Goal: Information Seeking & Learning: Find specific fact

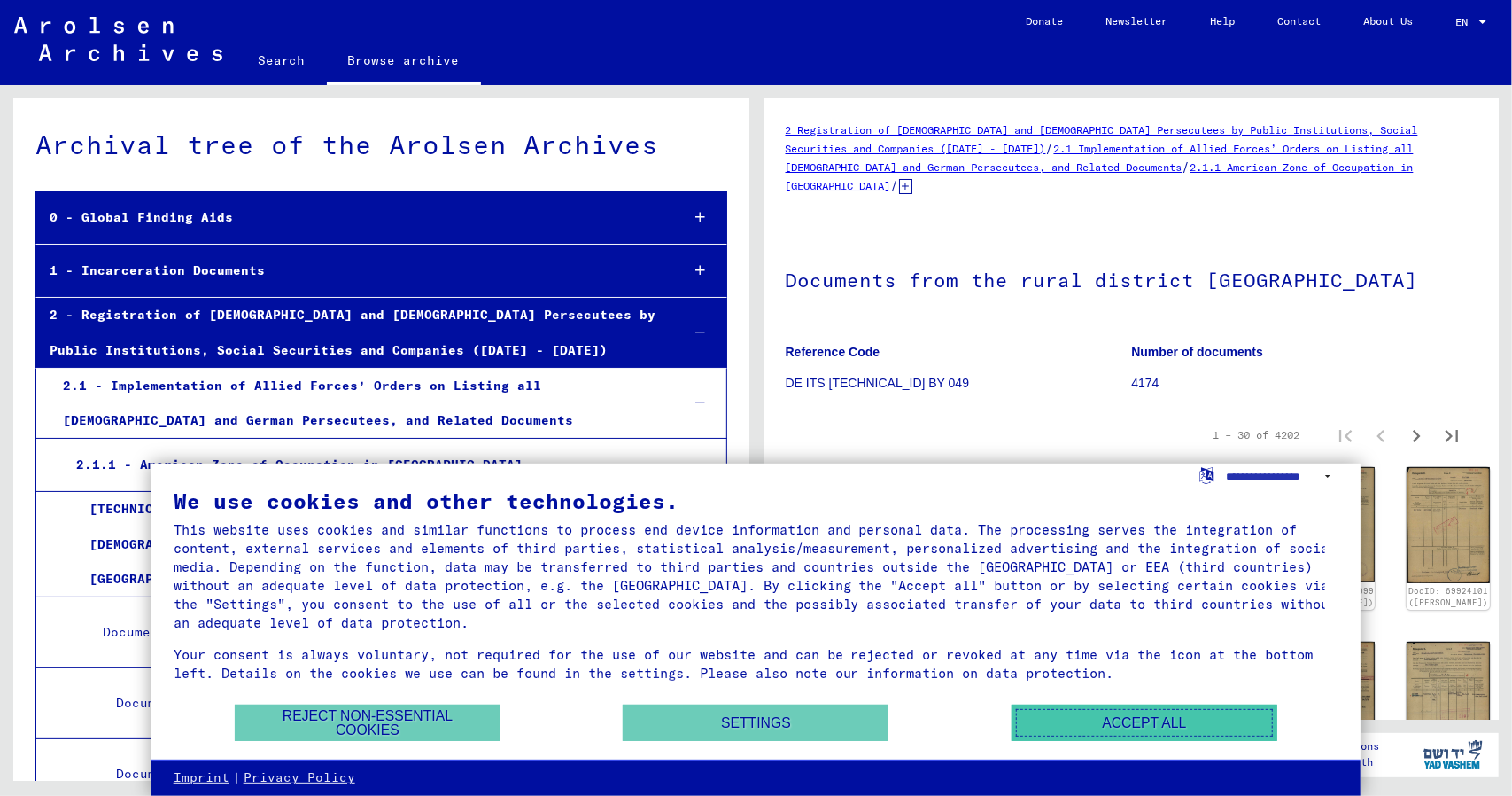
click at [1127, 719] on button "Accept all" at bounding box center [1144, 723] width 266 height 36
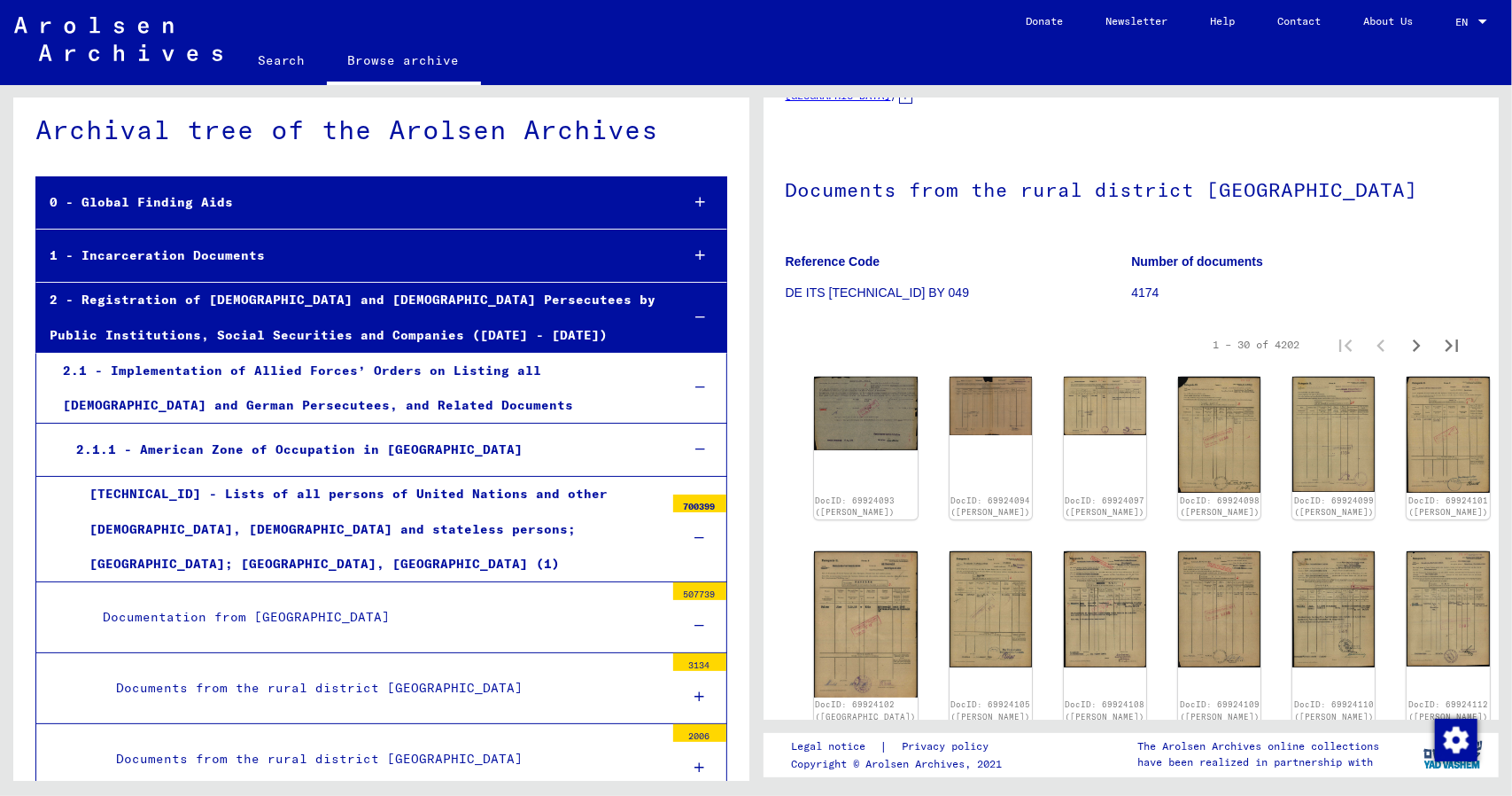
scroll to position [13, 0]
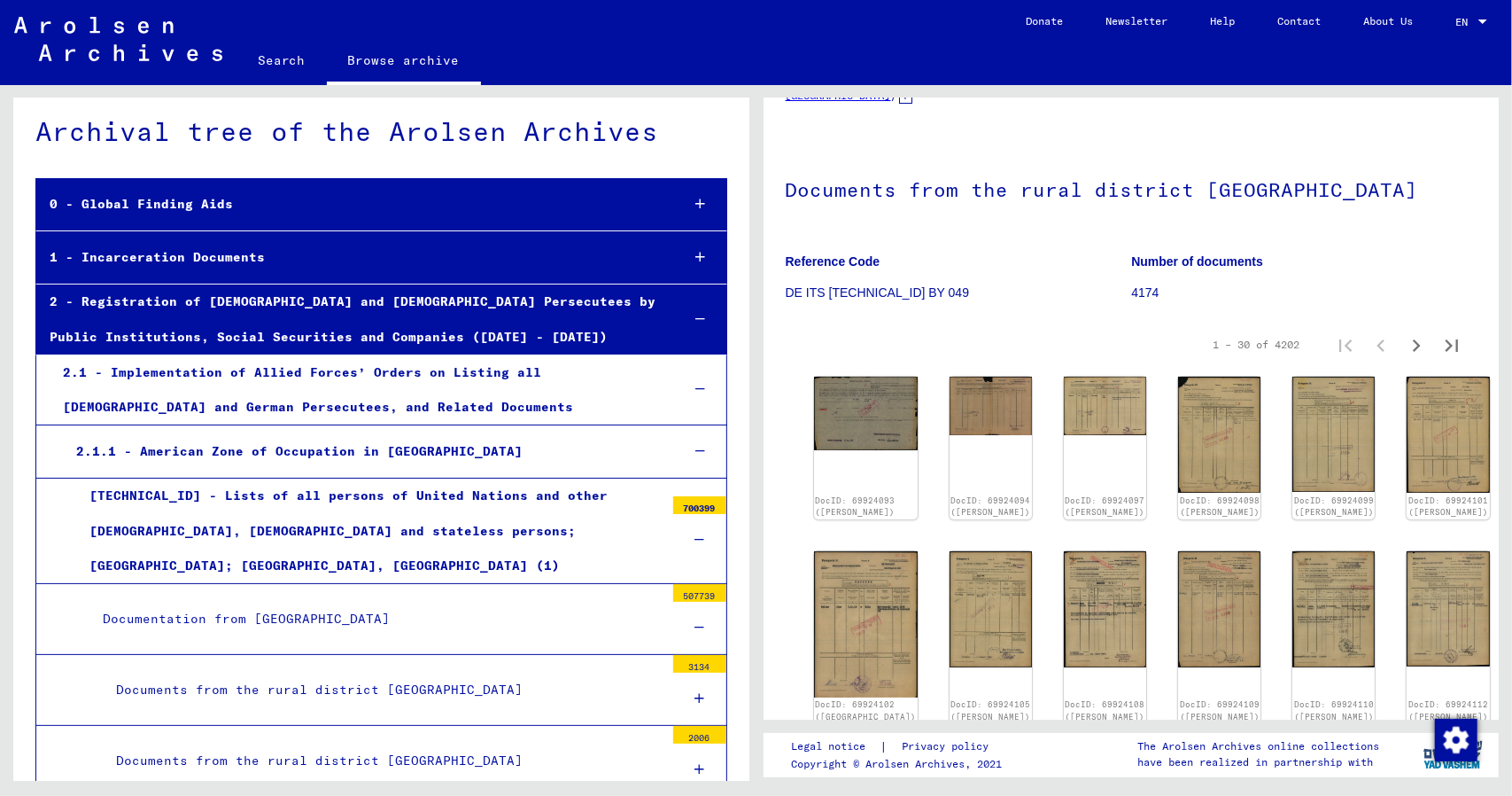
click at [680, 322] on div at bounding box center [700, 319] width 52 height 52
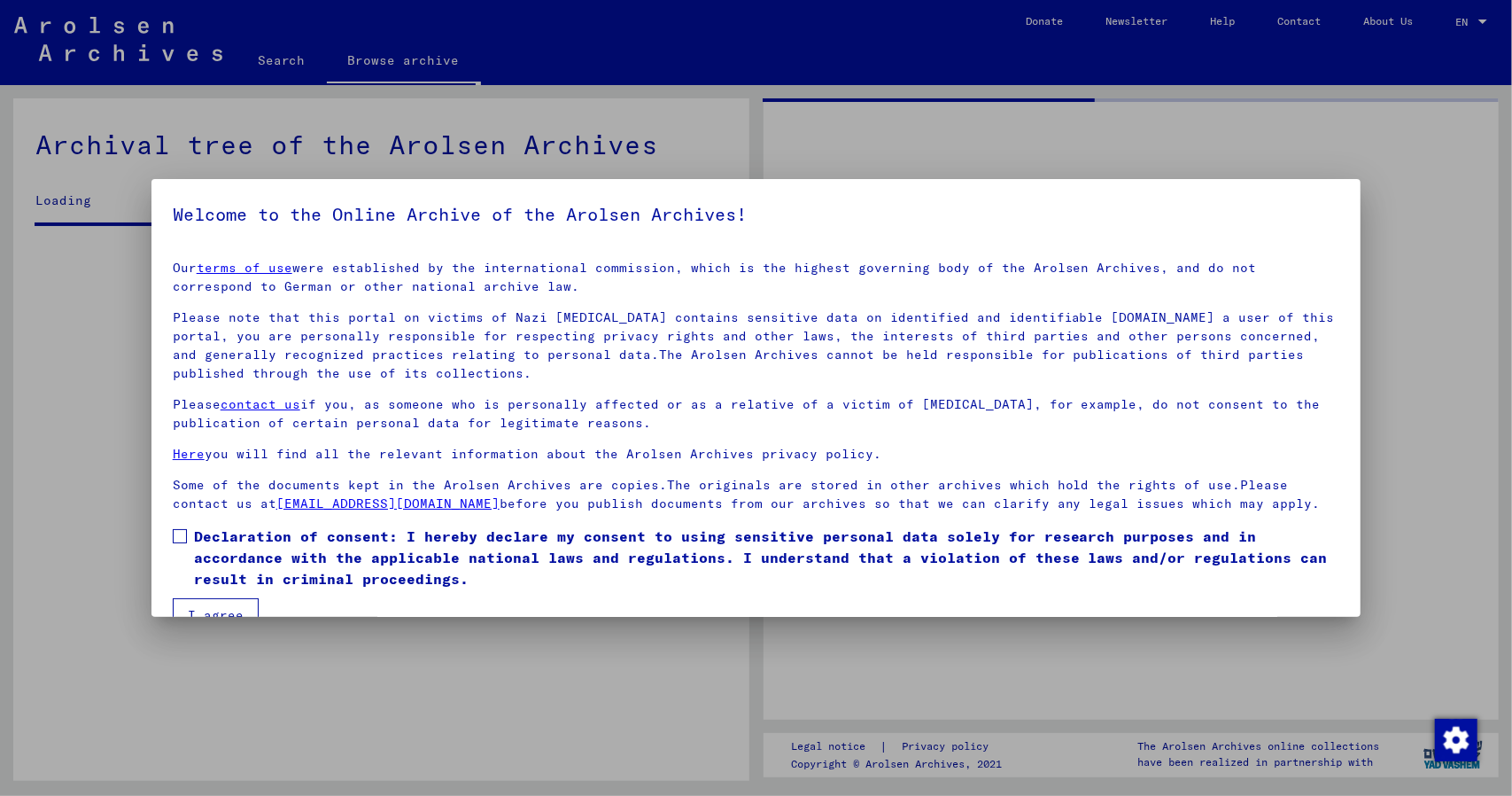
click at [688, 316] on p "Please note that this portal on victims of Nazi [MEDICAL_DATA] contains sensiti…" at bounding box center [756, 346] width 1168 height 74
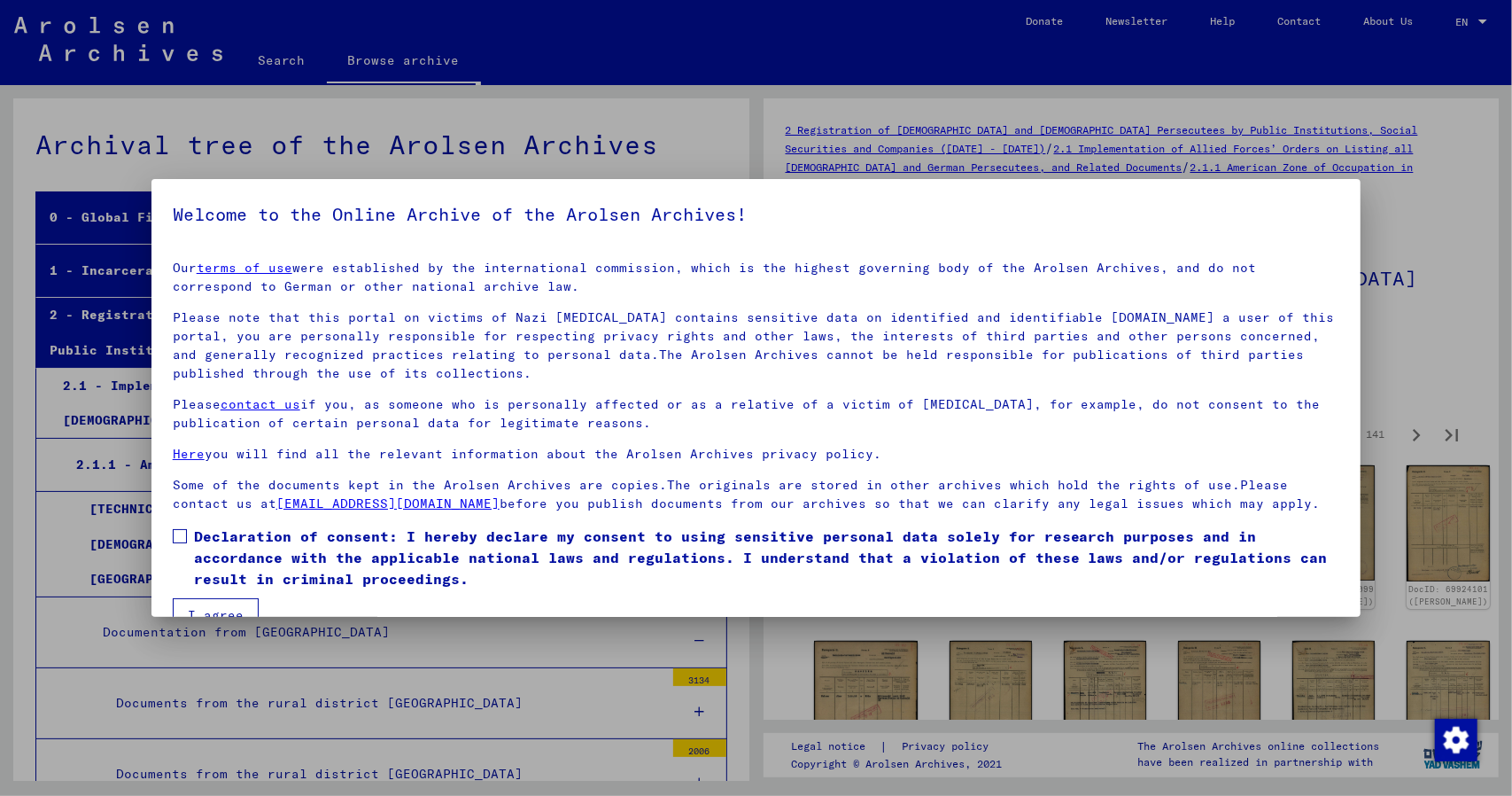
scroll to position [3619, 0]
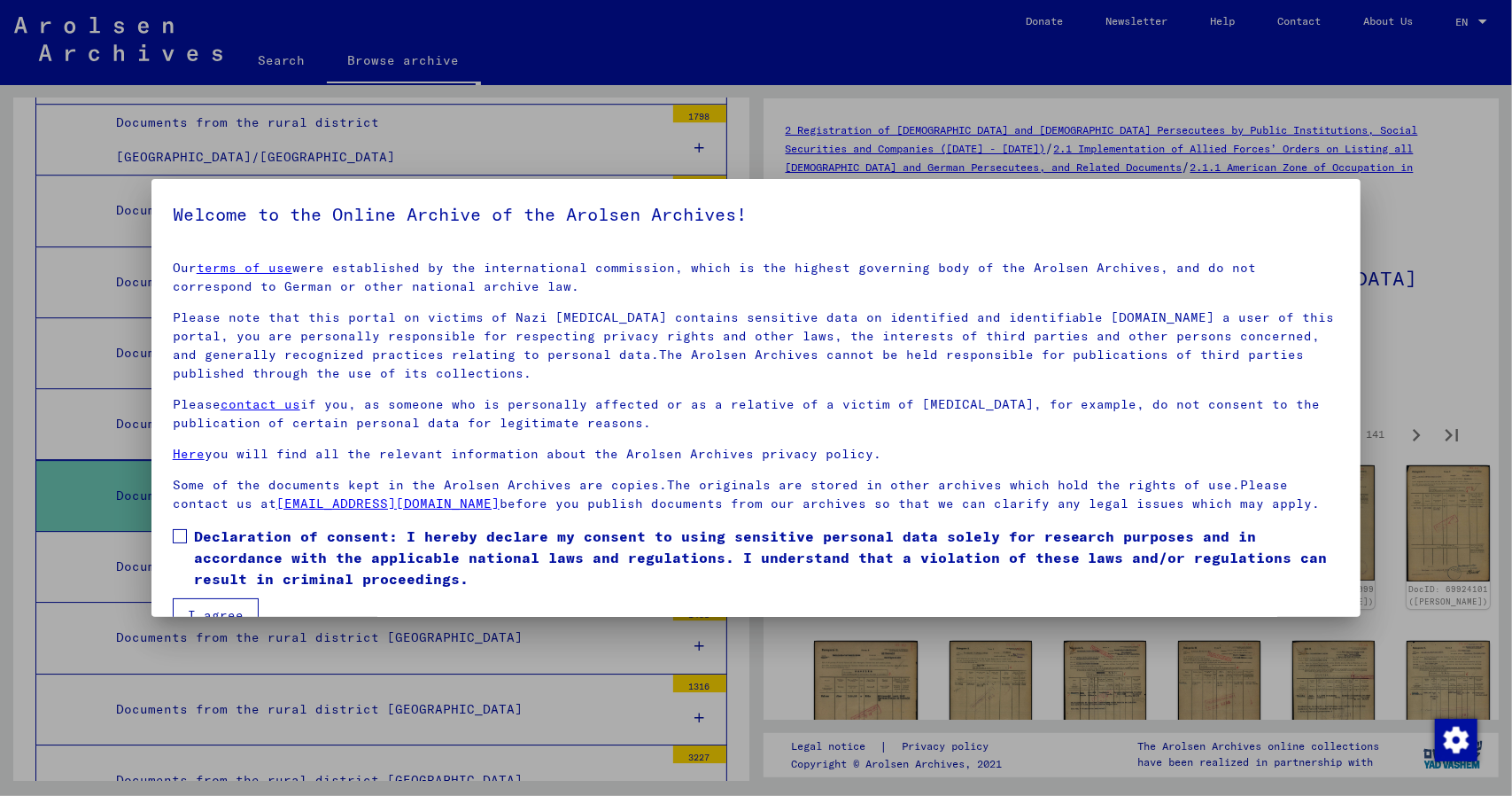
click at [185, 538] on span at bounding box center [179, 535] width 14 height 14
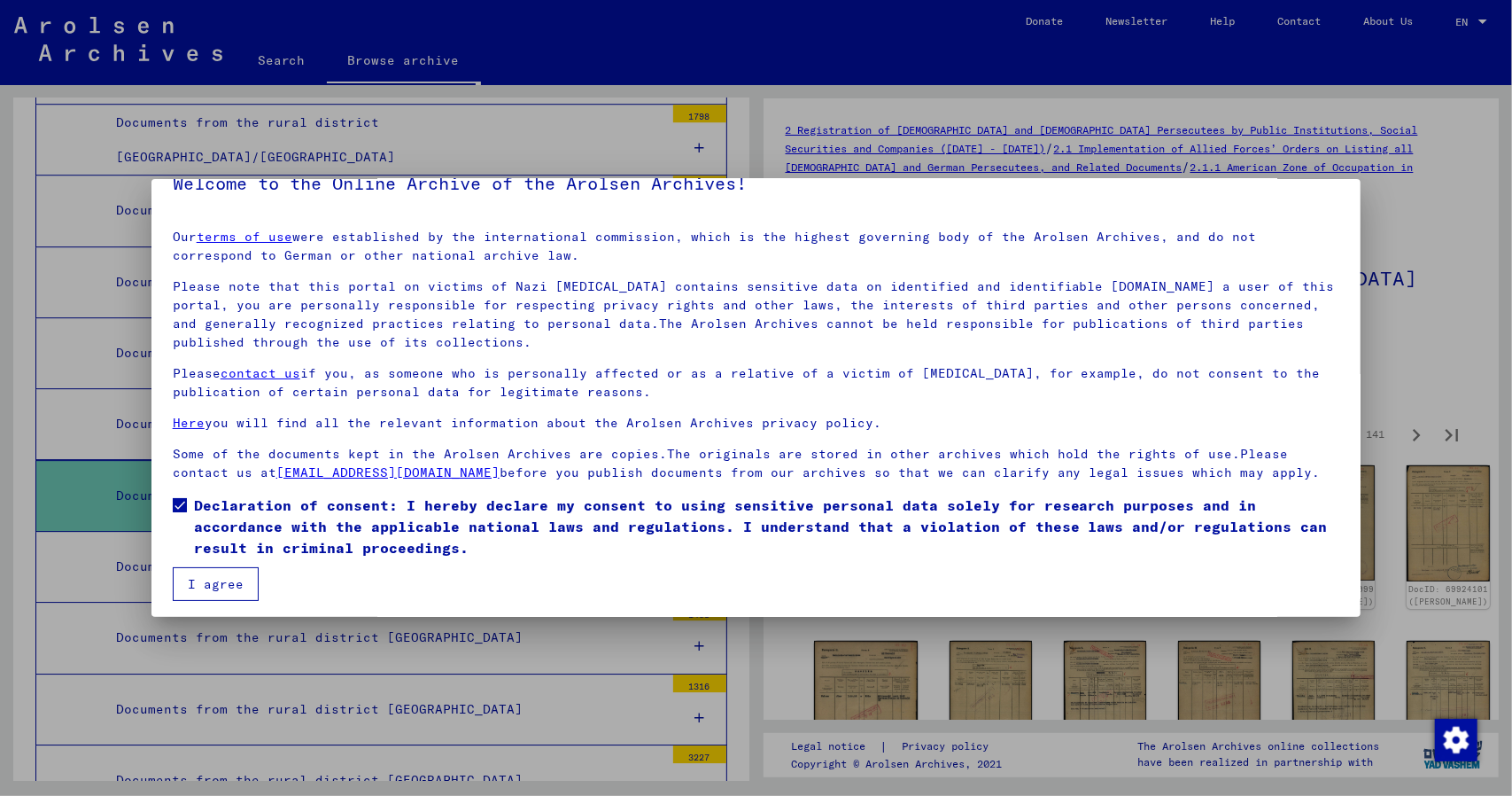
click at [209, 573] on button "I agree" at bounding box center [216, 583] width 86 height 33
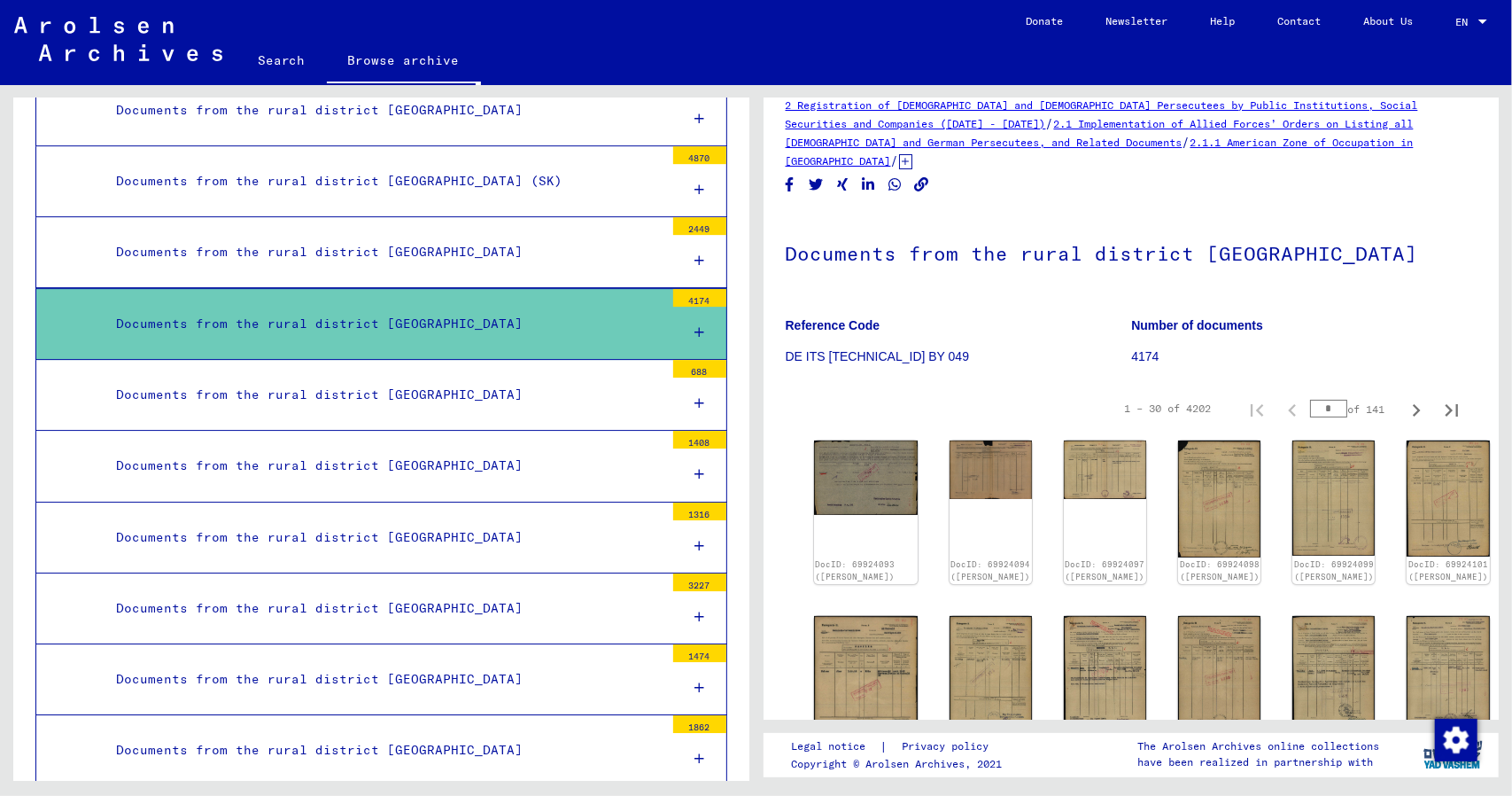
scroll to position [0, 0]
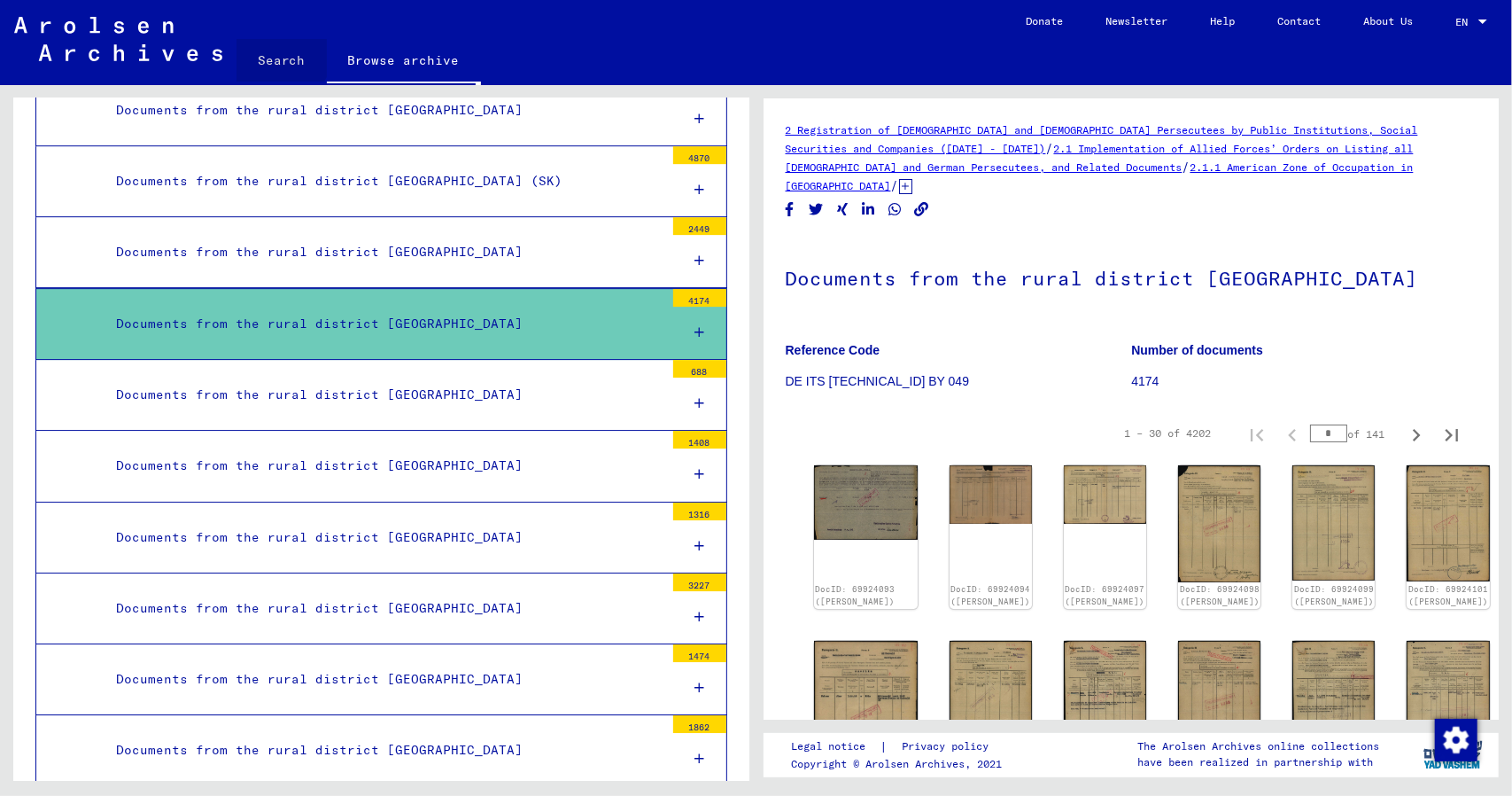
click at [280, 54] on link "Search" at bounding box center [281, 60] width 91 height 43
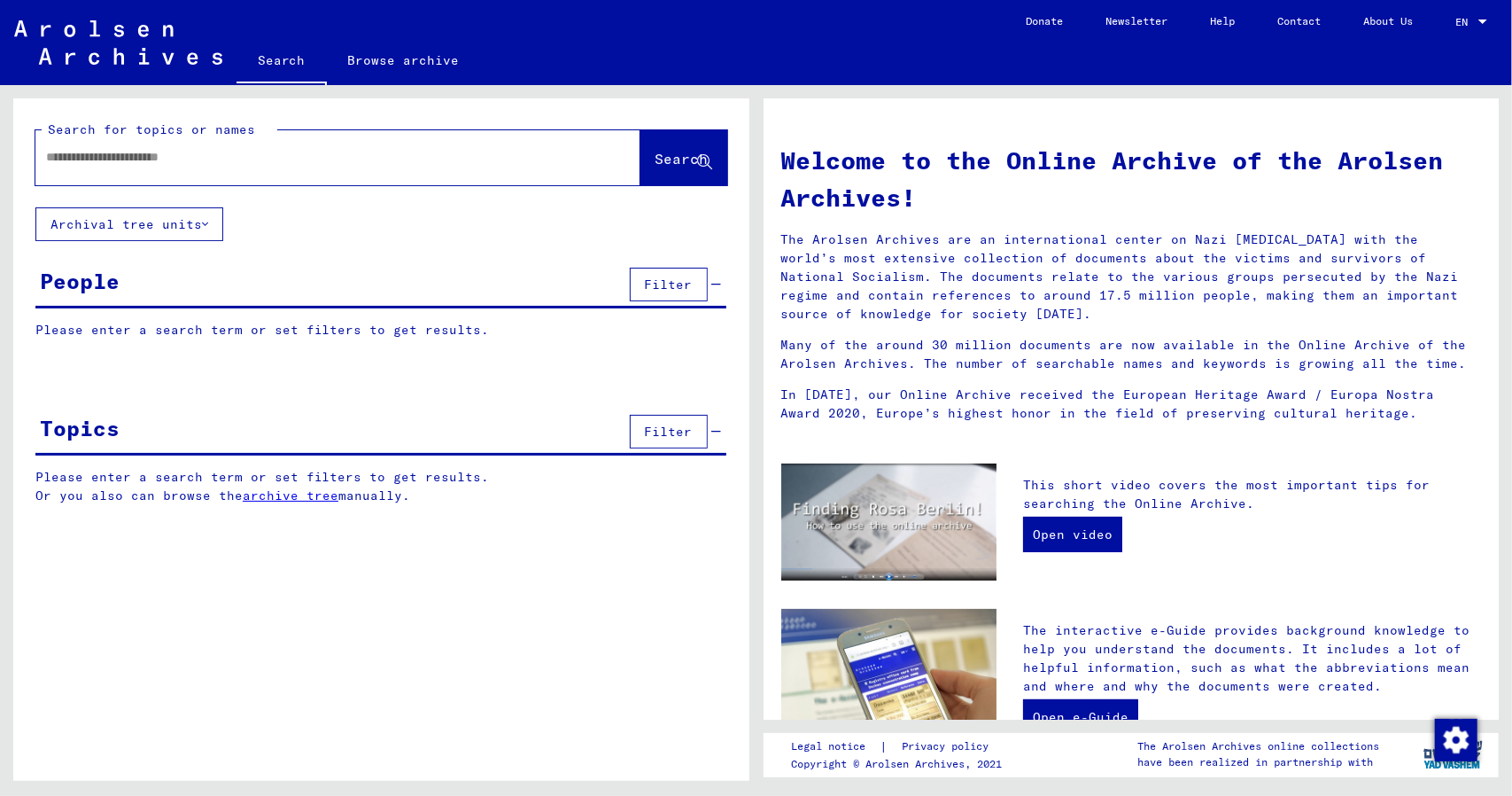
click at [193, 160] on input "text" at bounding box center [316, 157] width 541 height 18
click at [684, 168] on span "Search" at bounding box center [683, 159] width 56 height 18
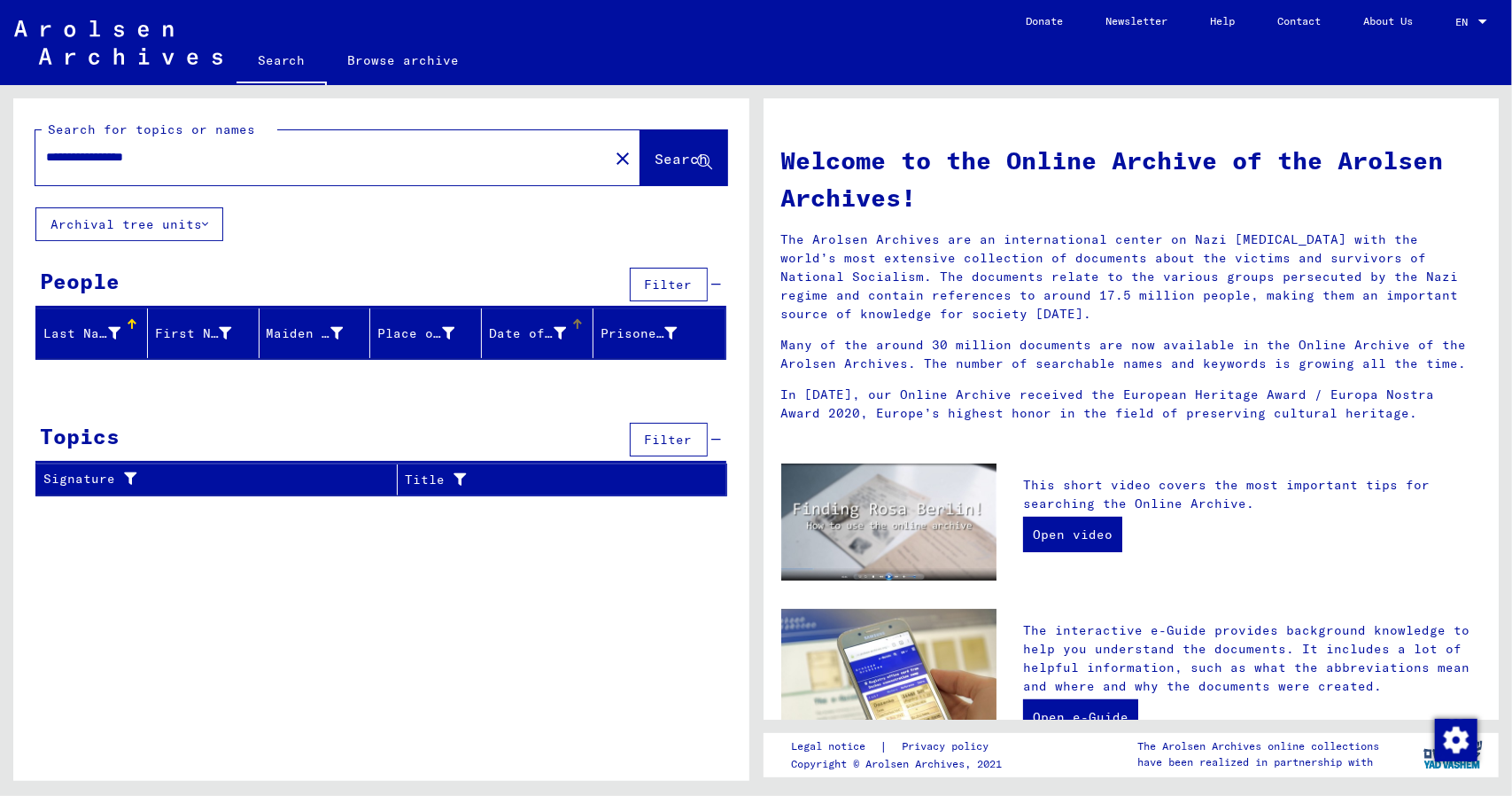
click at [505, 341] on div "Date of Birth" at bounding box center [541, 333] width 104 height 29
drag, startPoint x: 198, startPoint y: 160, endPoint x: 23, endPoint y: 173, distance: 175.5
click at [23, 173] on div "**********" at bounding box center [382, 153] width 736 height 109
type input "**********"
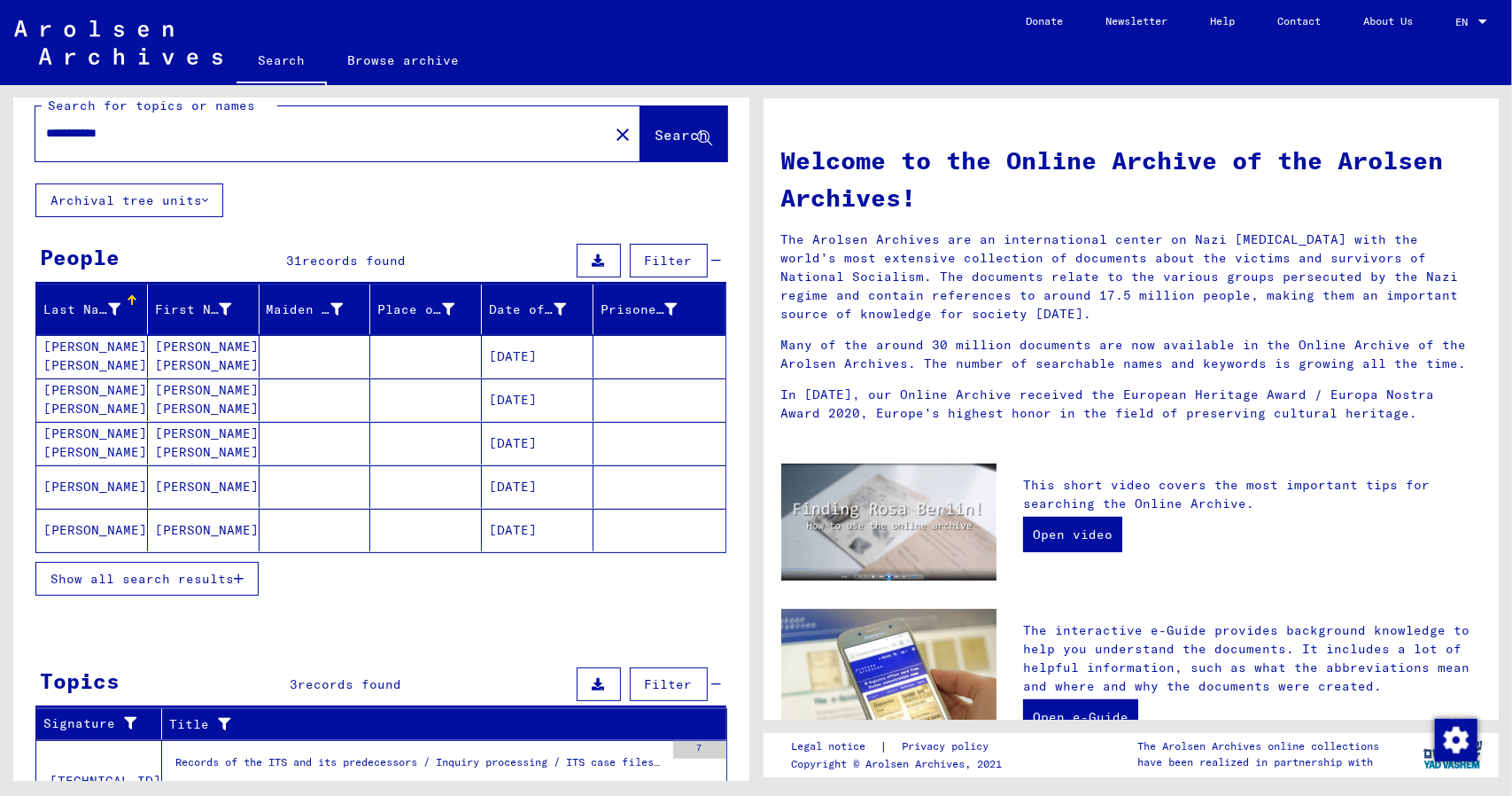
scroll to position [25, 0]
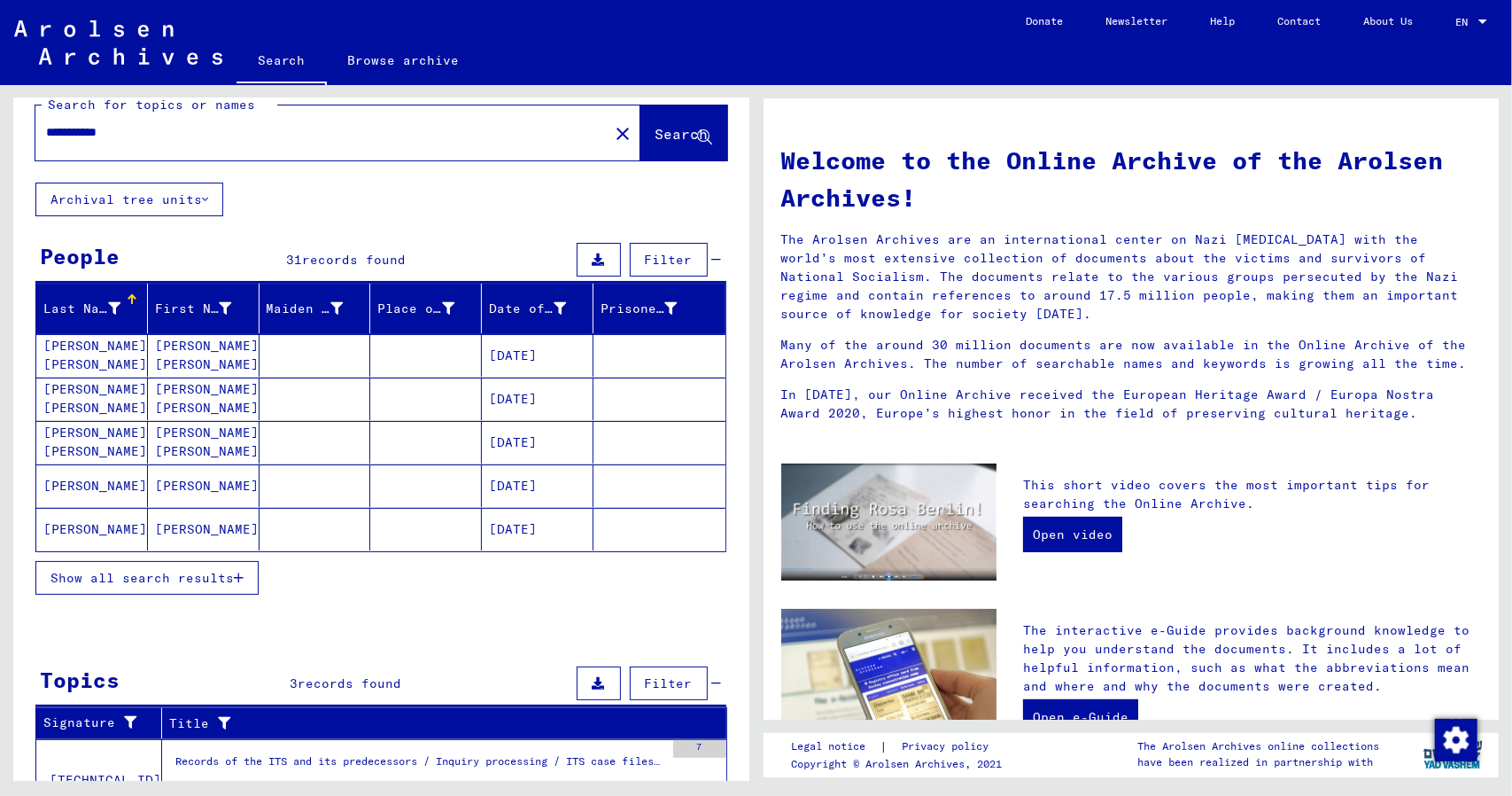
click at [202, 519] on mat-cell "[PERSON_NAME]" at bounding box center [203, 529] width 112 height 43
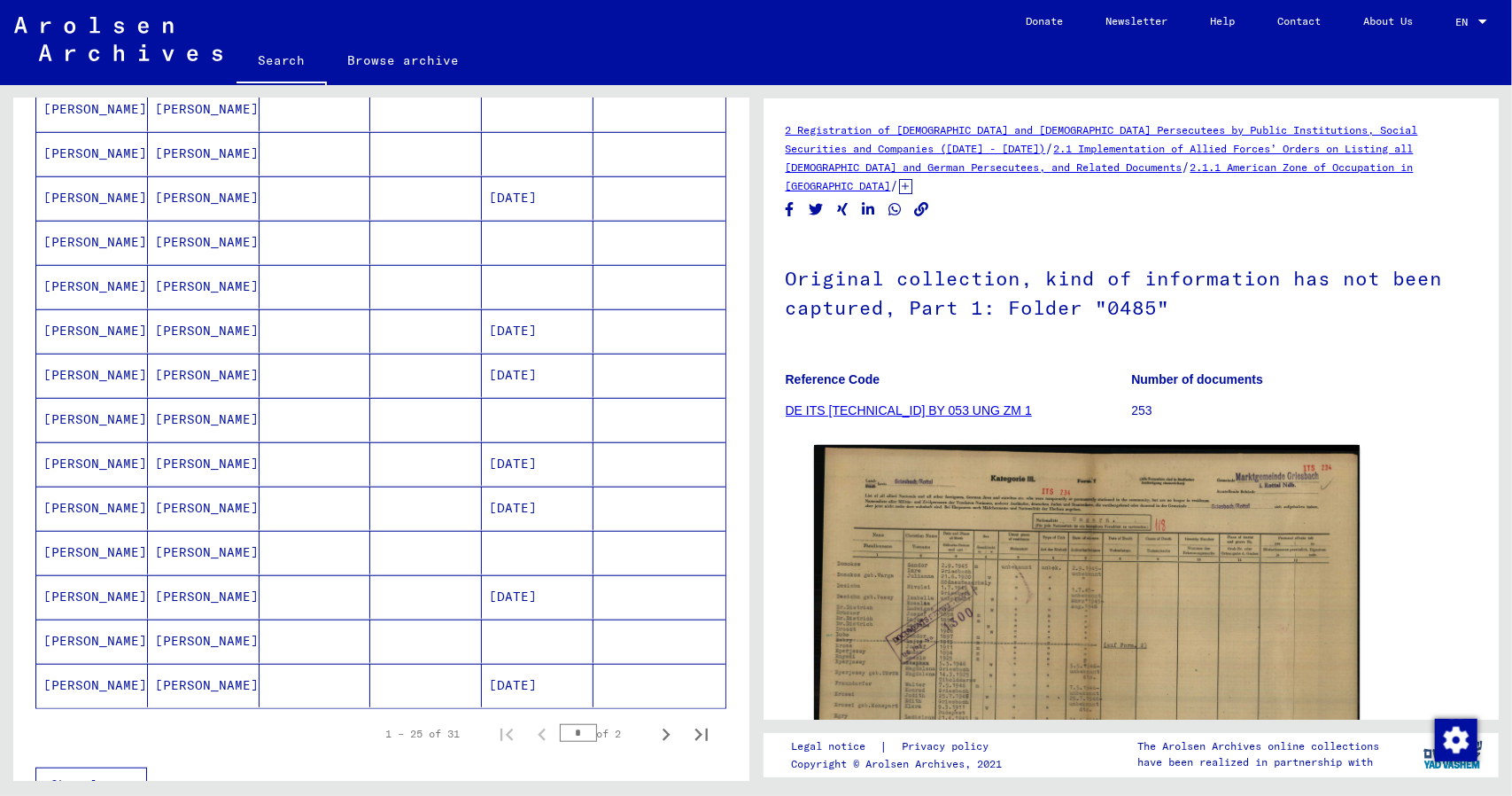
scroll to position [765, 0]
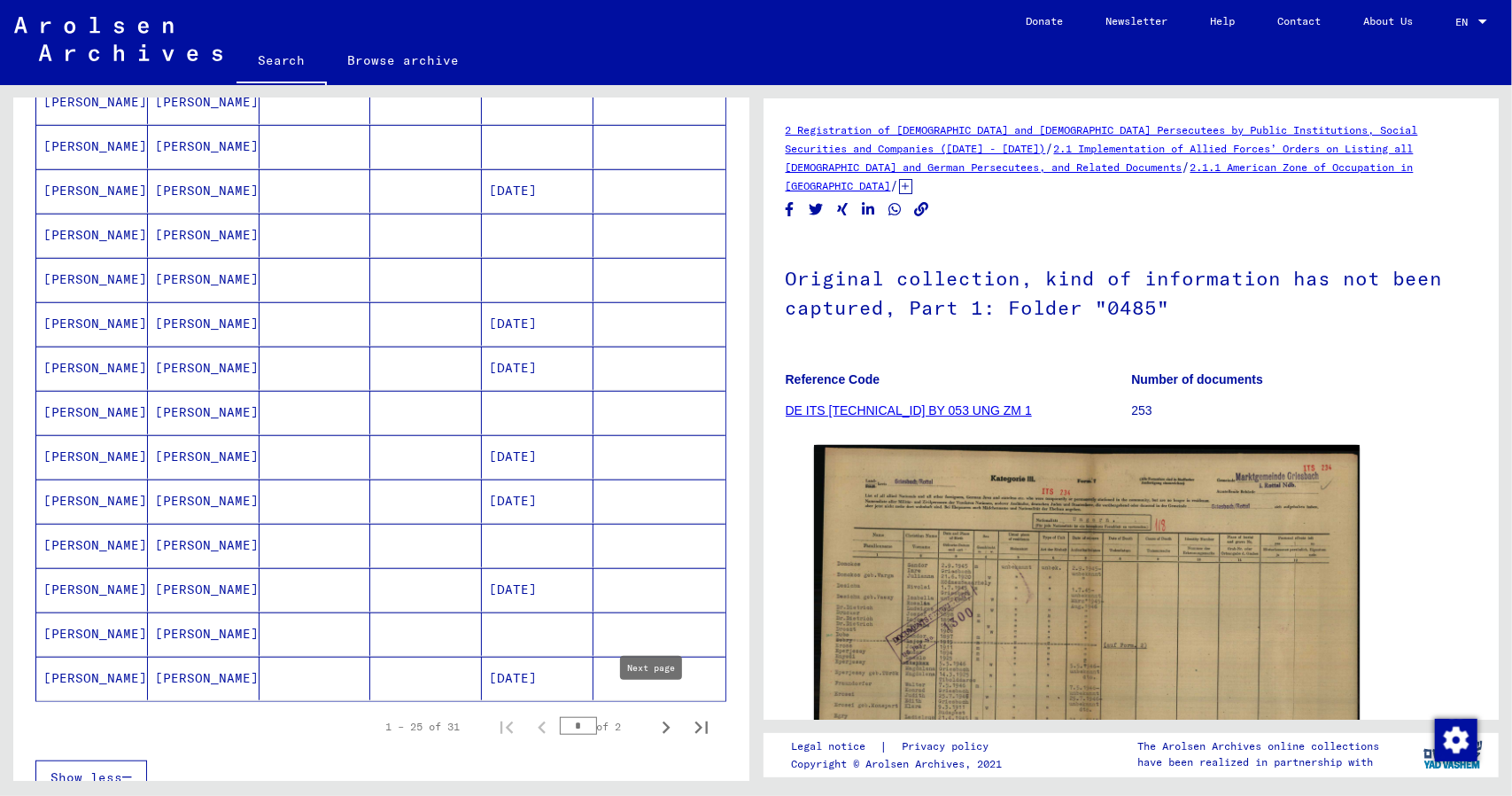
click at [653, 715] on icon "Next page" at bounding box center [666, 727] width 25 height 25
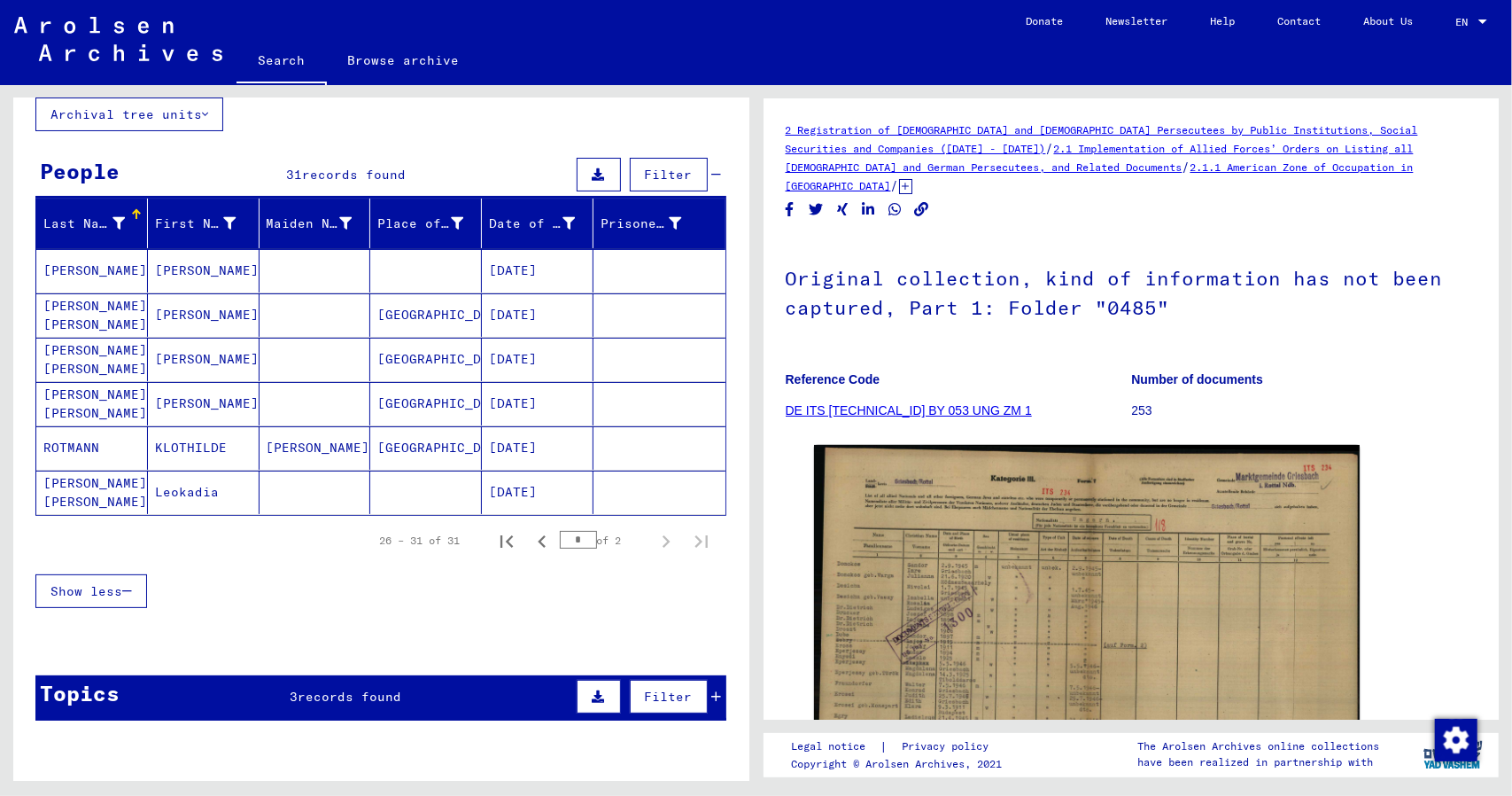
scroll to position [58, 0]
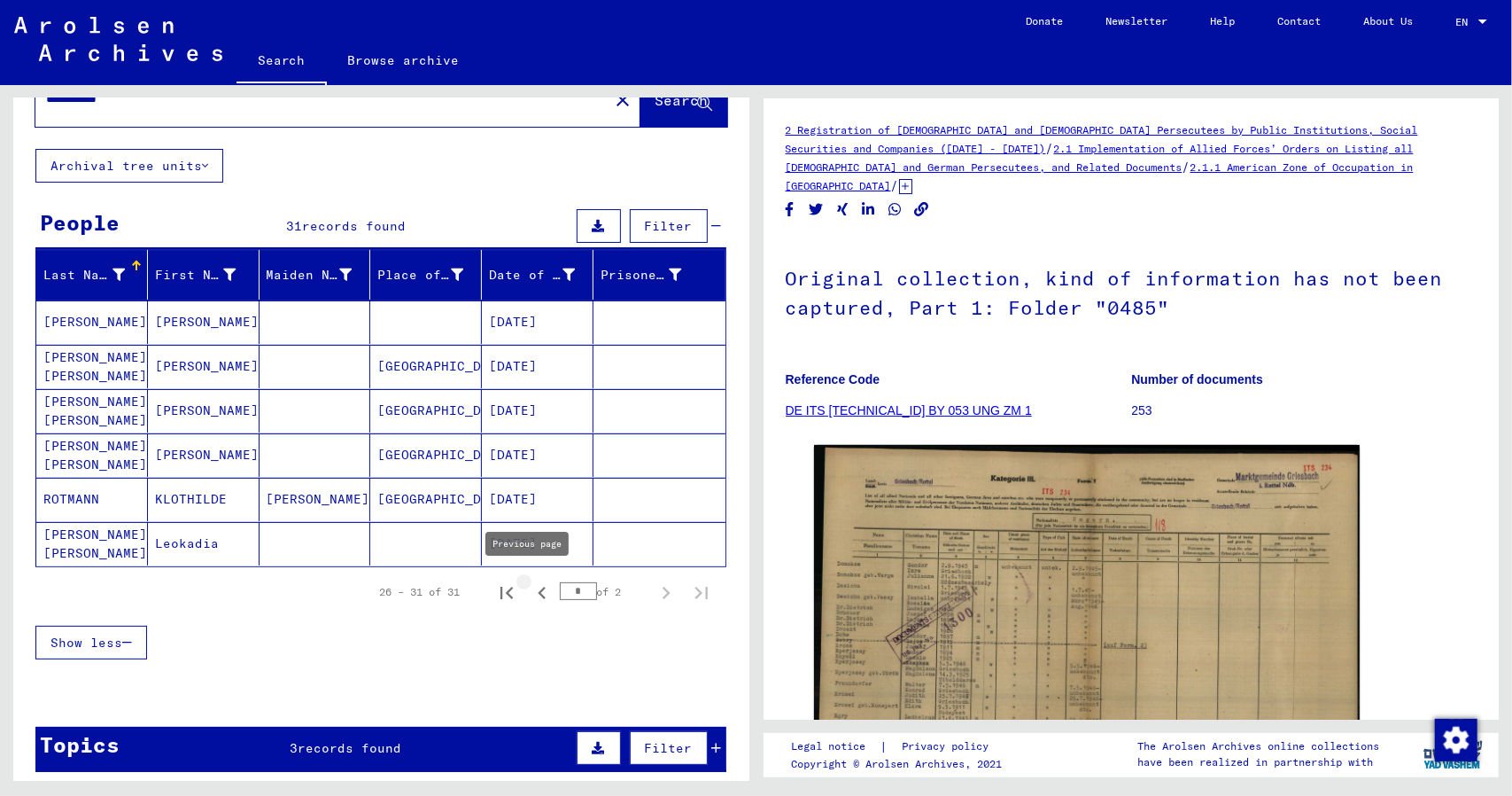
click at [537, 589] on icon "Previous page" at bounding box center [542, 593] width 25 height 25
type input "*"
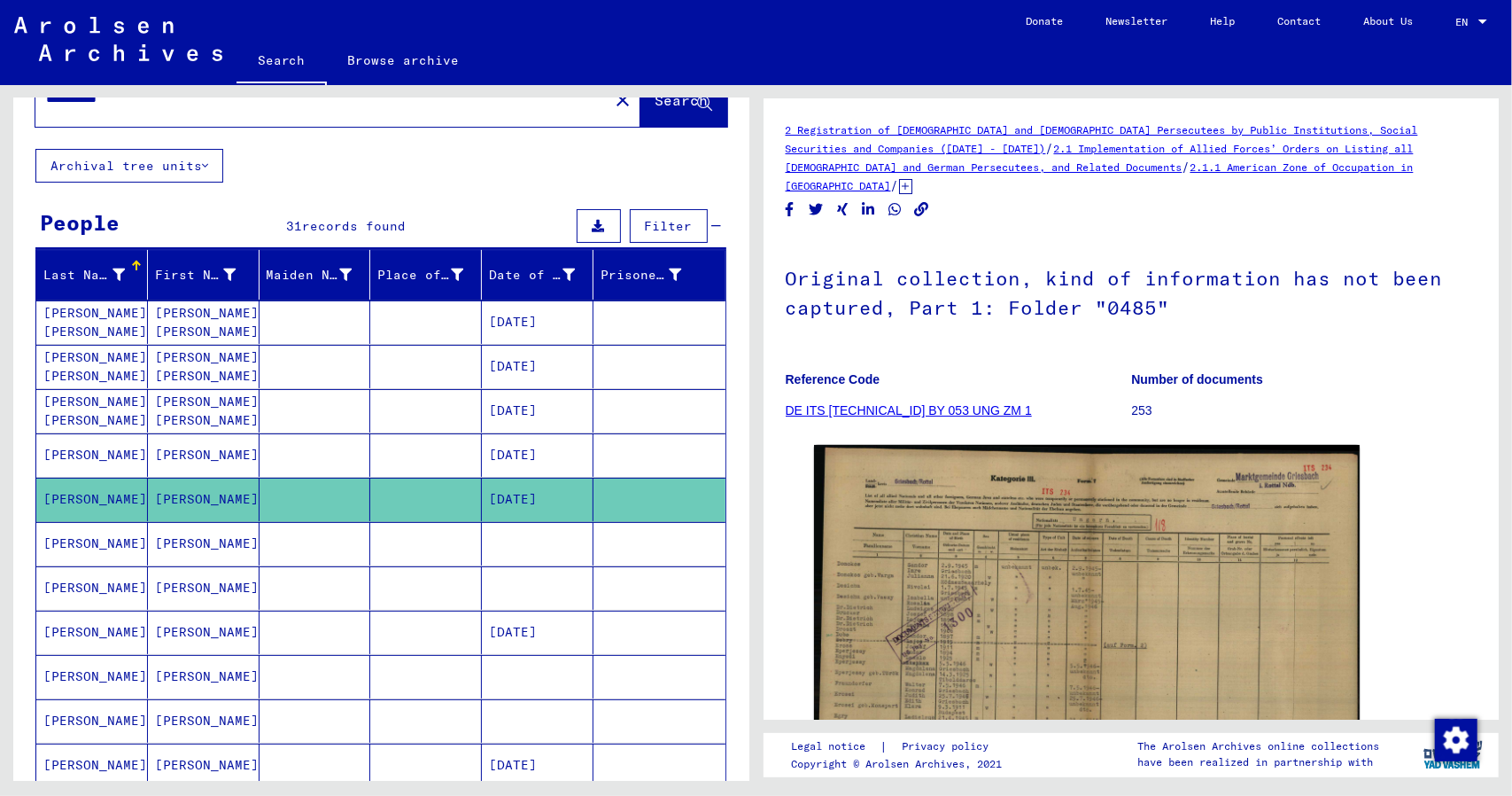
scroll to position [0, 0]
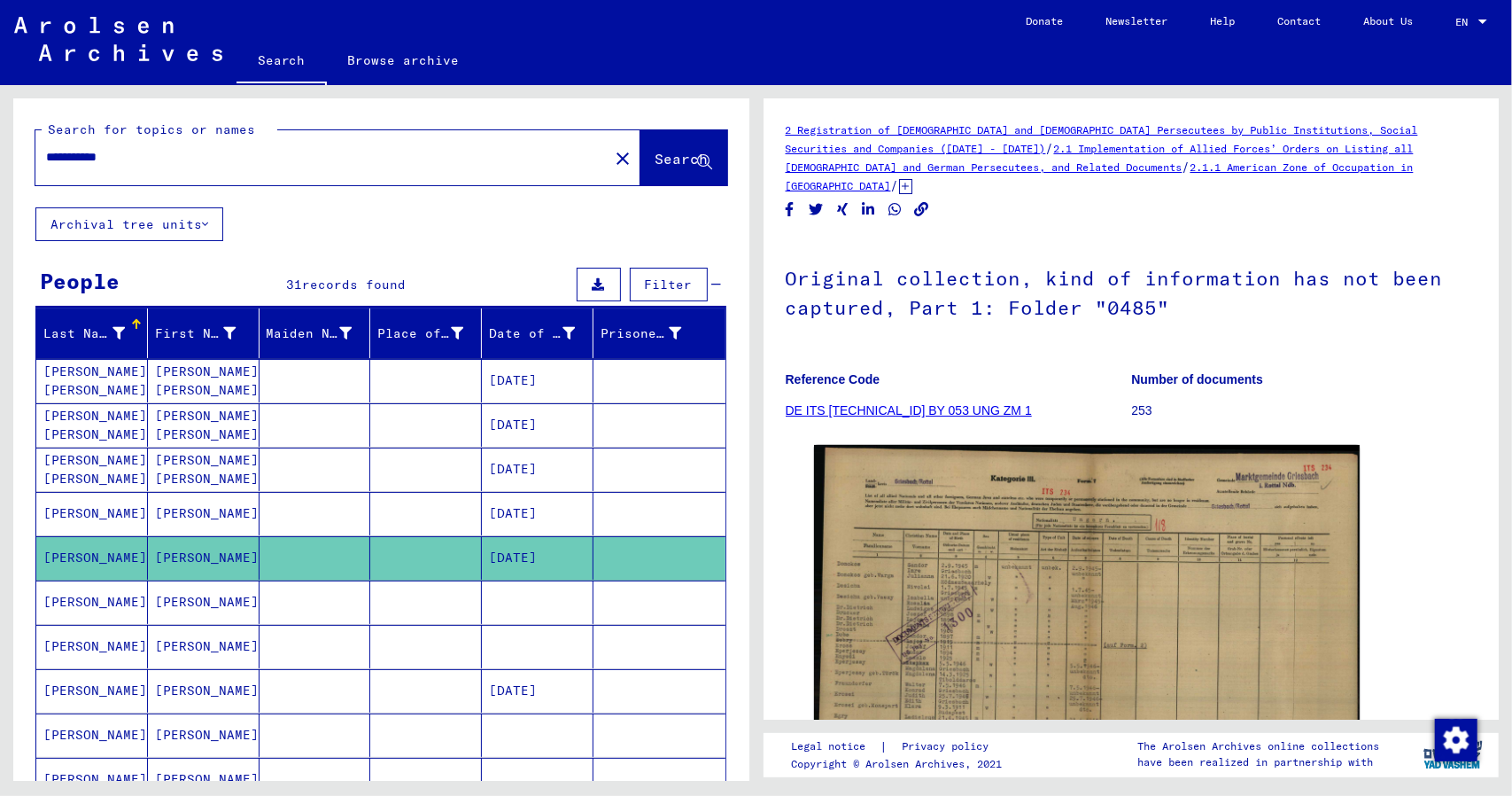
click at [143, 142] on div "**********" at bounding box center [317, 157] width 563 height 40
drag, startPoint x: 142, startPoint y: 148, endPoint x: 0, endPoint y: 160, distance: 142.5
click at [0, 160] on div "**********" at bounding box center [378, 432] width 756 height 696
type input "******"
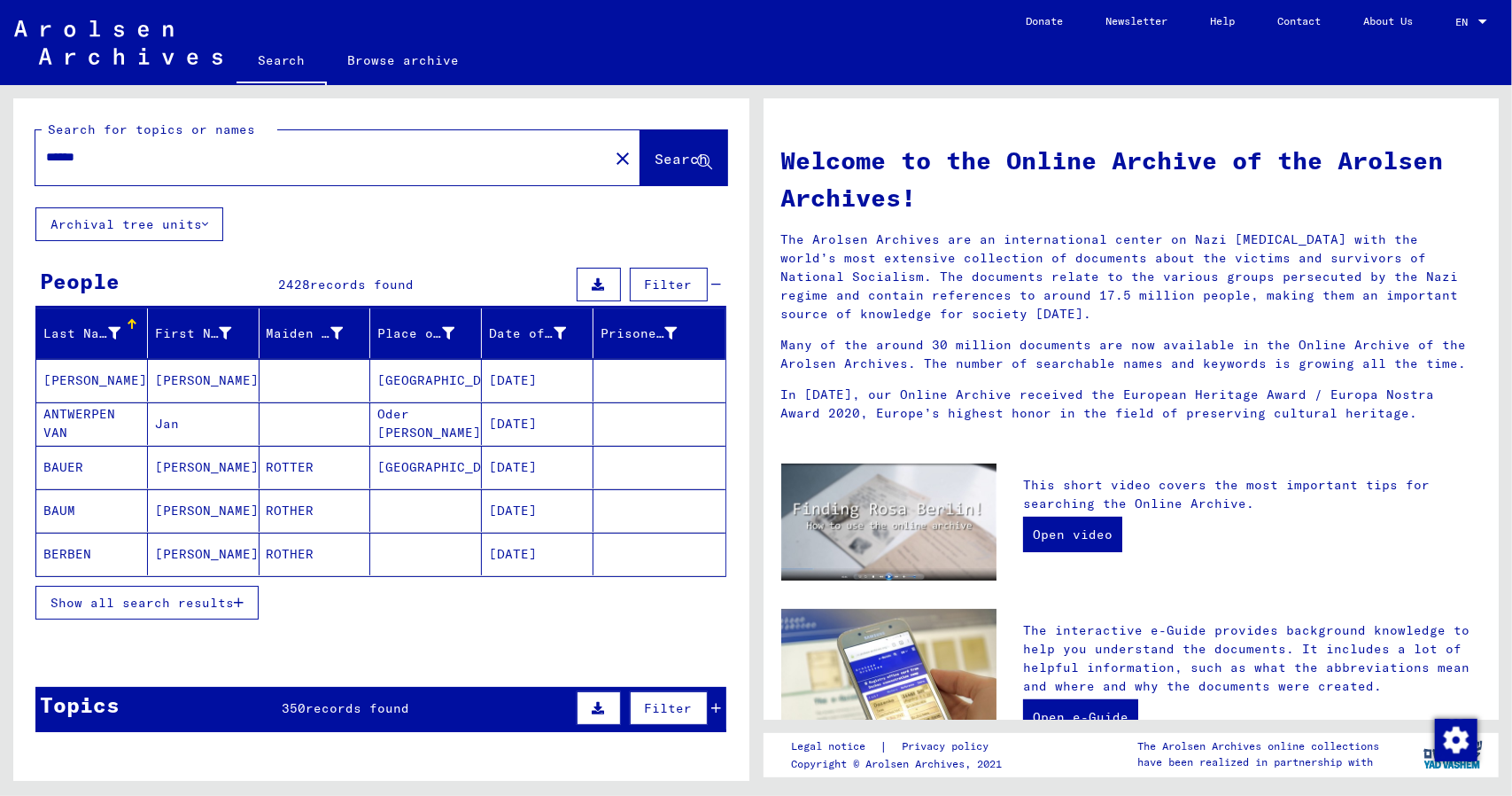
click at [240, 589] on button "Show all search results" at bounding box center [147, 602] width 223 height 33
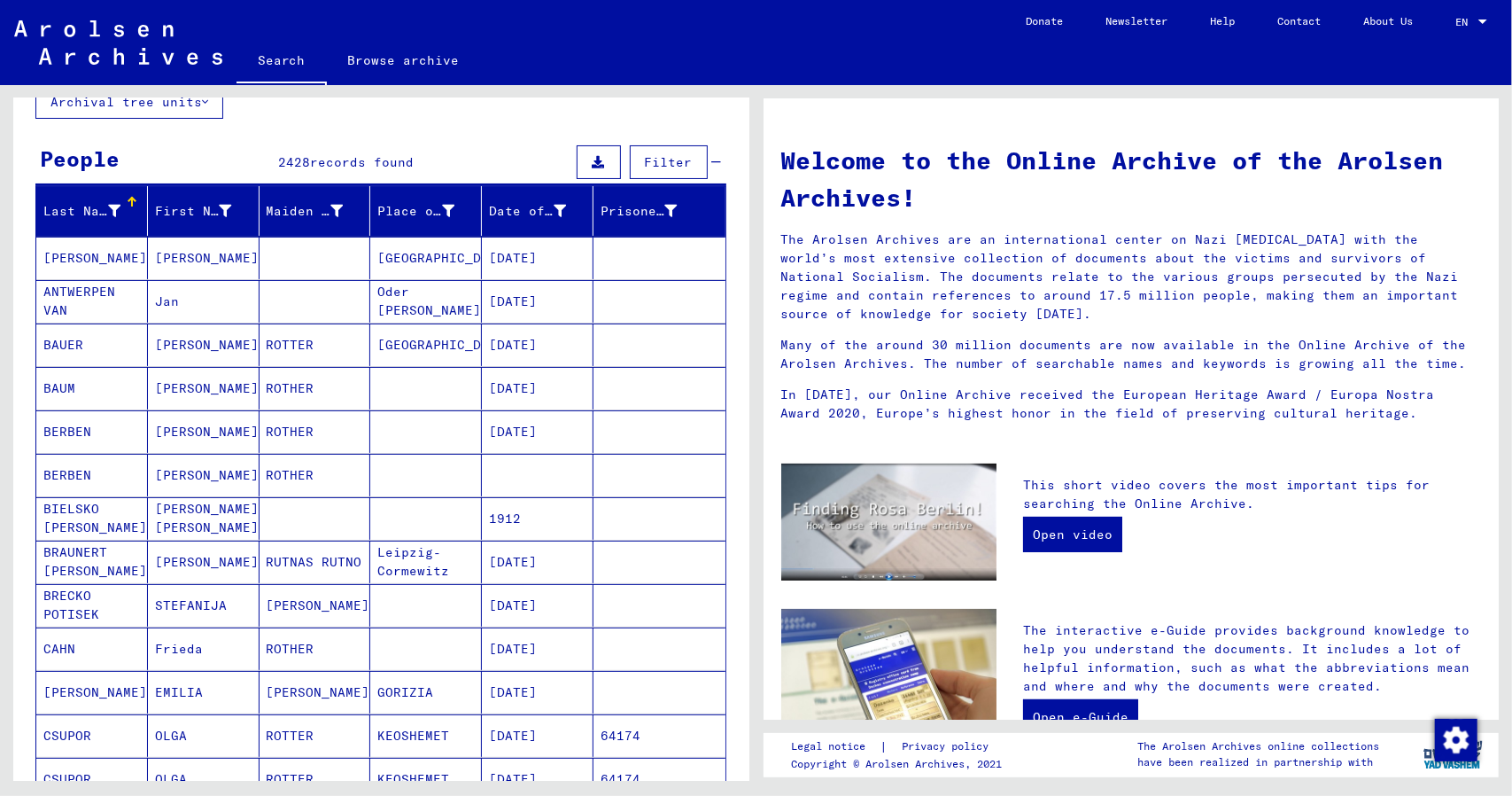
scroll to position [121, 0]
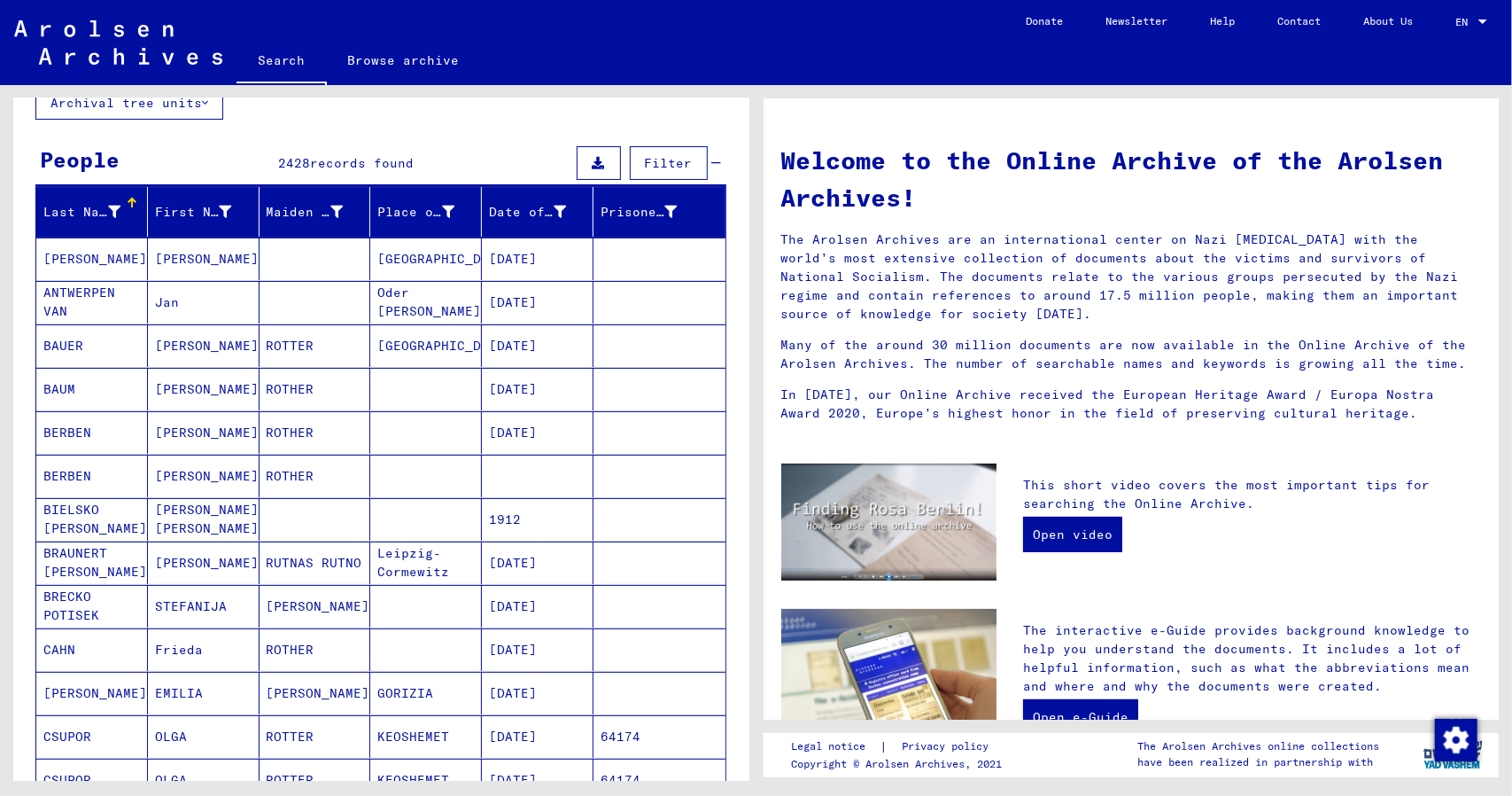
click at [388, 254] on mat-cell "[GEOGRAPHIC_DATA]" at bounding box center [425, 259] width 112 height 43
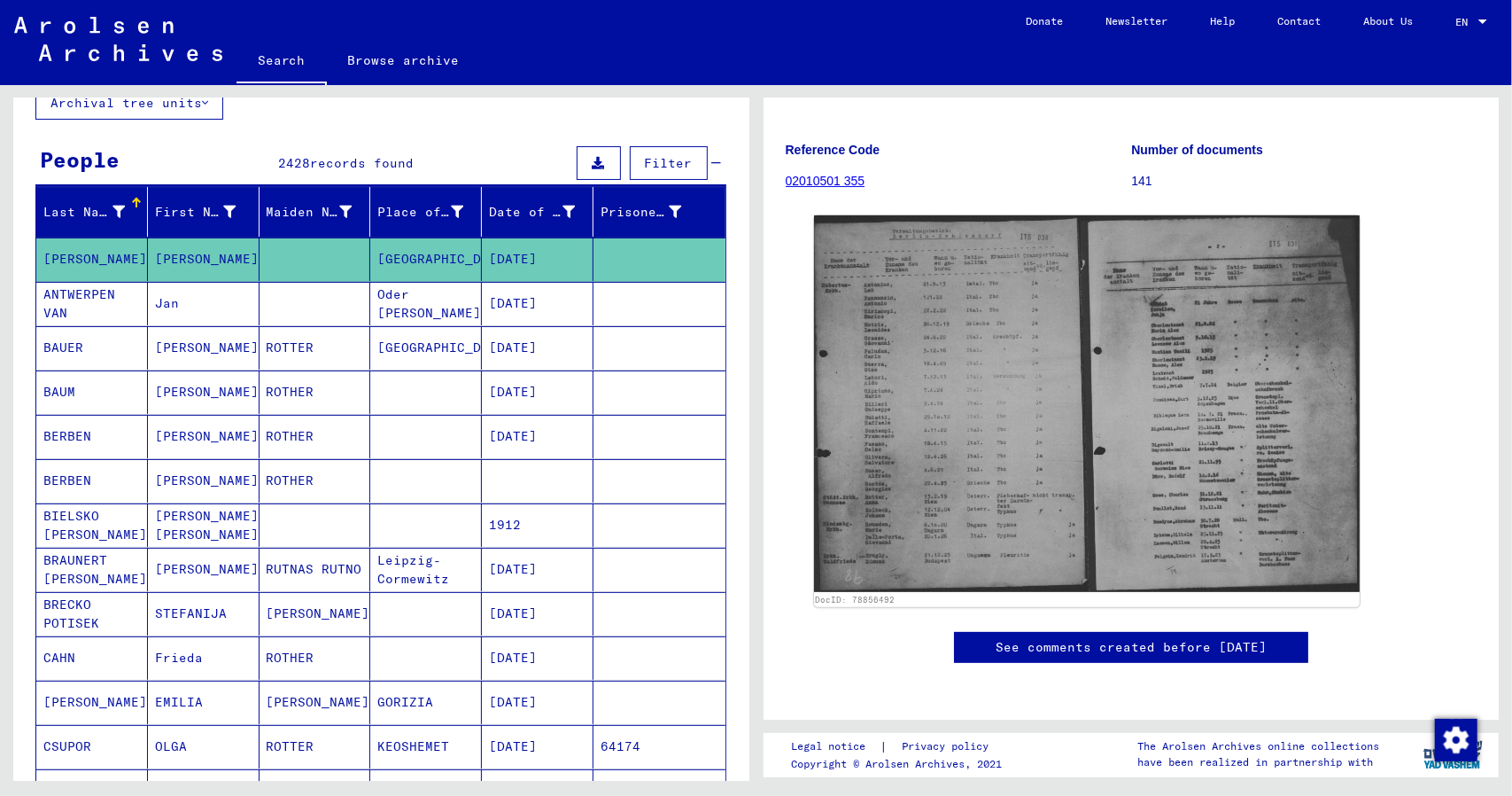
scroll to position [180, 0]
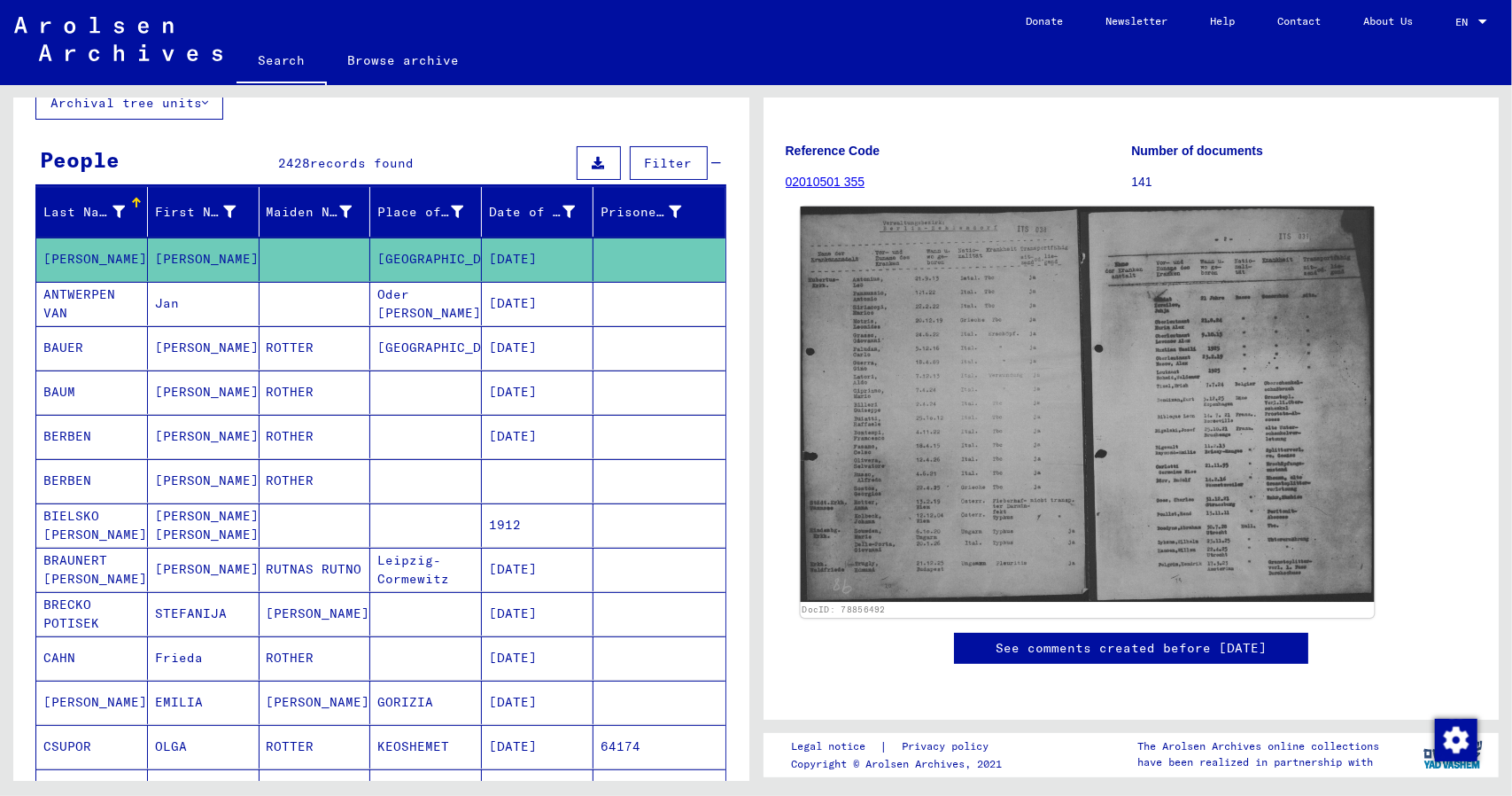
click at [1130, 435] on img at bounding box center [1086, 404] width 573 height 395
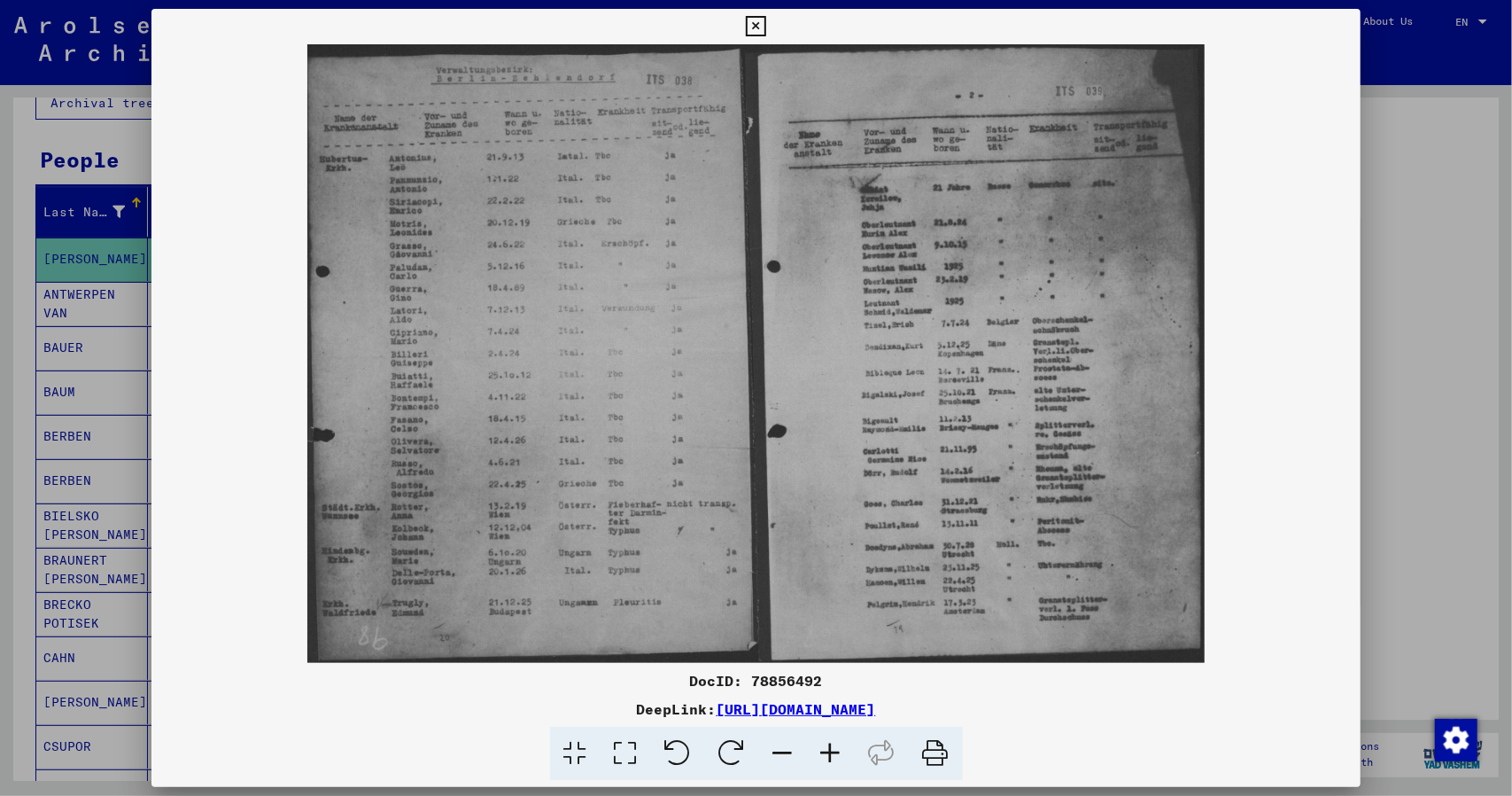
click at [55, 394] on div at bounding box center [756, 398] width 1512 height 796
